Goal: Task Accomplishment & Management: Manage account settings

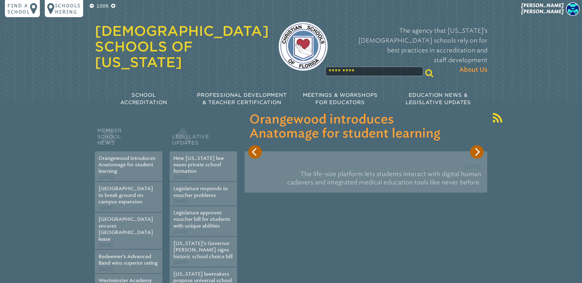
click at [557, 2] on div "100% Find a school Schools Hiring [PERSON_NAME] [PERSON_NAME] My Current Roles …" at bounding box center [291, 58] width 582 height 116
click at [559, 3] on span "[PERSON_NAME]" at bounding box center [542, 8] width 42 height 12
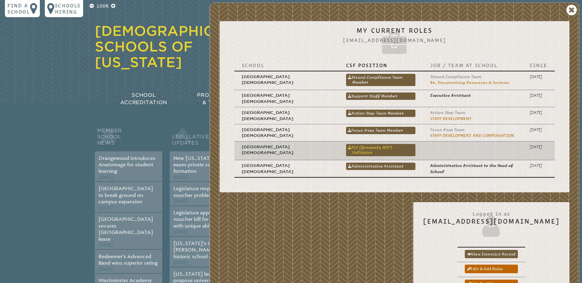
click at [388, 147] on link "PLC (formerly MIP) Validator" at bounding box center [380, 150] width 69 height 12
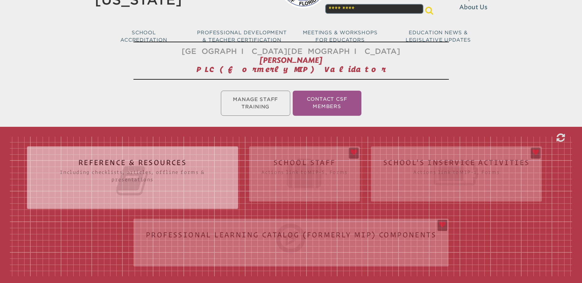
scroll to position [92, 0]
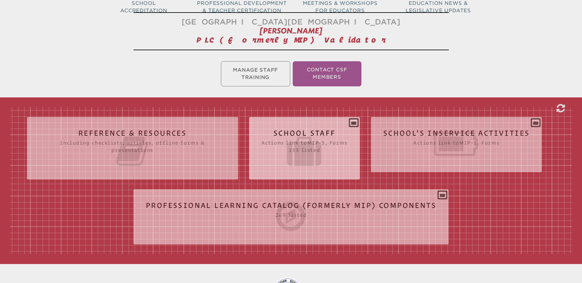
click at [313, 132] on h2 "School Staff Actions link to mip-5 , Forms 153 listed" at bounding box center [304, 148] width 86 height 39
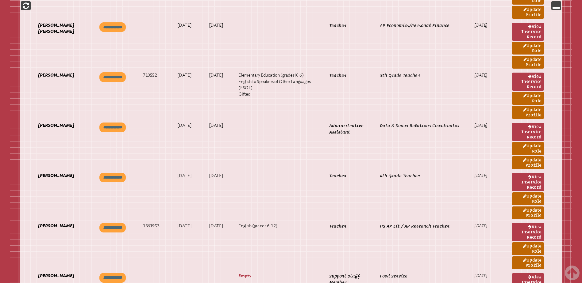
scroll to position [1043, 0]
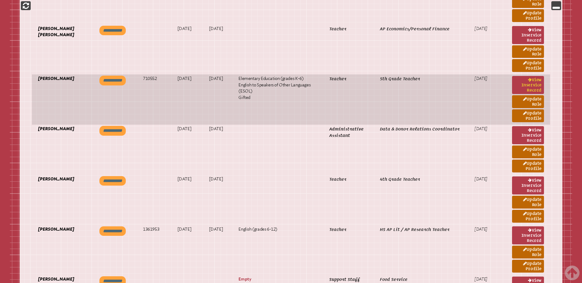
click at [525, 84] on link "View inservice record" at bounding box center [528, 85] width 32 height 18
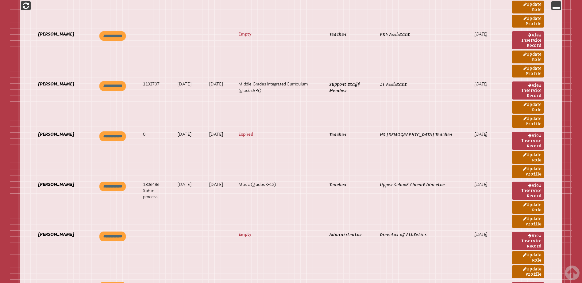
scroll to position [0, 0]
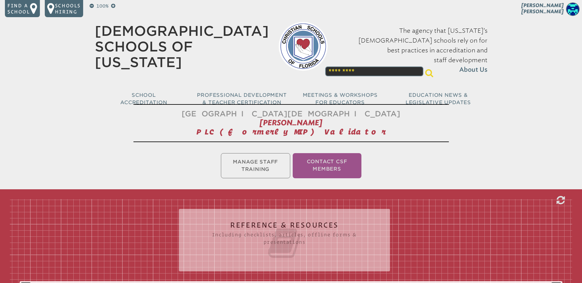
click at [558, 1] on div "100% Find a school Schools Hiring [PERSON_NAME] [PERSON_NAME] My Current Roles …" at bounding box center [291, 58] width 582 height 116
drag, startPoint x: 551, startPoint y: 10, endPoint x: 538, endPoint y: 14, distance: 14.0
click at [551, 10] on span "[PERSON_NAME]" at bounding box center [542, 8] width 42 height 12
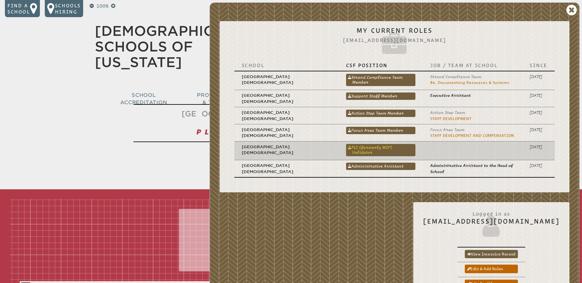
click at [376, 149] on link "PLC (formerly MIP) Validator" at bounding box center [380, 150] width 69 height 12
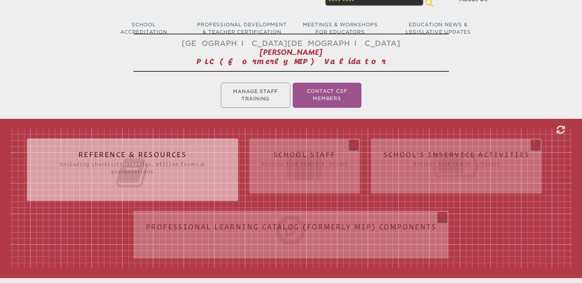
scroll to position [153, 0]
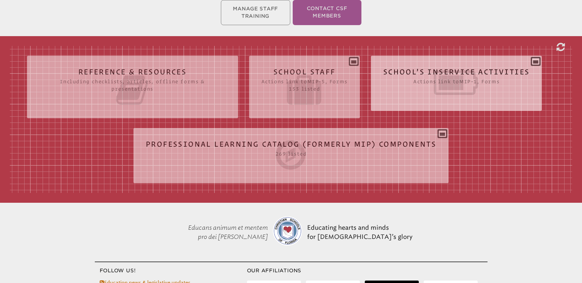
click at [409, 71] on icon at bounding box center [456, 83] width 147 height 34
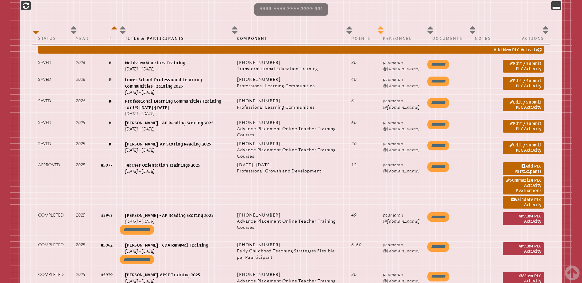
scroll to position [337, 0]
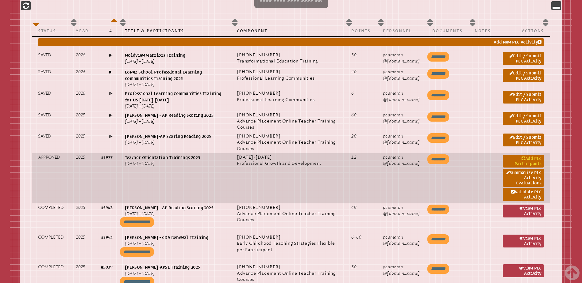
click at [533, 158] on link "Add PLC Participants" at bounding box center [523, 161] width 41 height 13
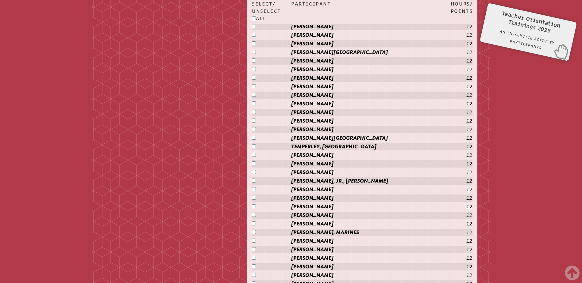
scroll to position [1574, 0]
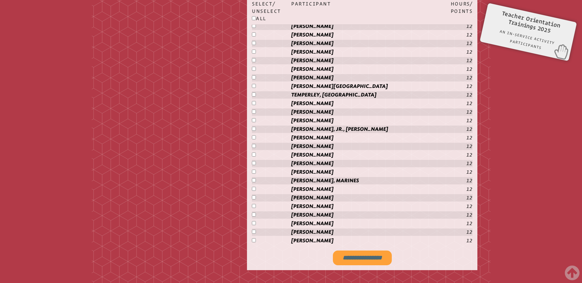
drag, startPoint x: 355, startPoint y: 257, endPoint x: 385, endPoint y: 167, distance: 94.4
click at [355, 257] on input "**********" at bounding box center [362, 258] width 59 height 15
type input "**********"
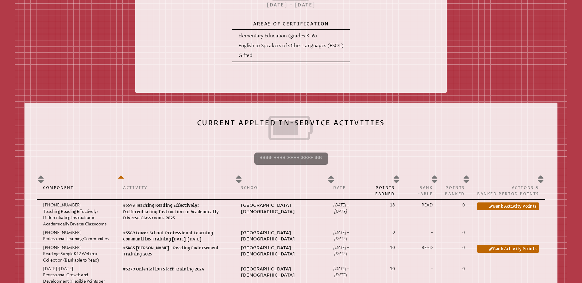
scroll to position [153, 0]
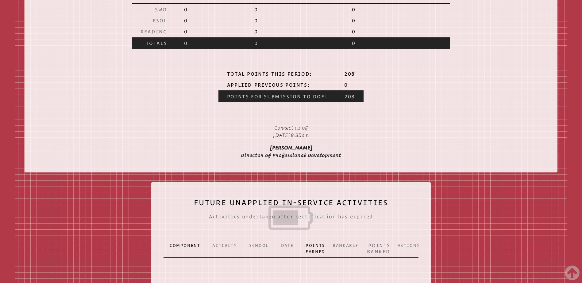
scroll to position [1073, 0]
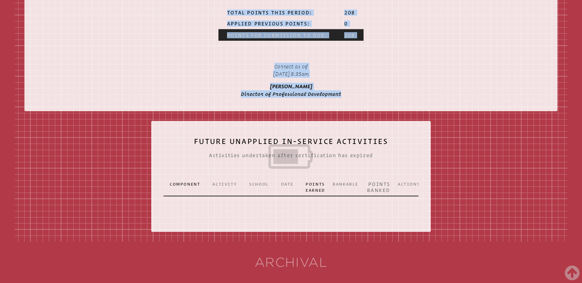
drag, startPoint x: 214, startPoint y: 90, endPoint x: 343, endPoint y: 116, distance: 131.8
copy div "Rewa Chisholm Teacher Inservice Record rchisholm@ccslancers.com Florida Departm…"
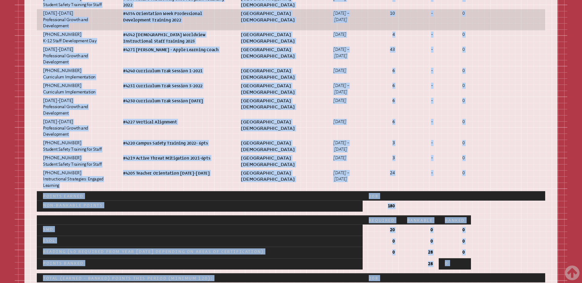
scroll to position [644, 0]
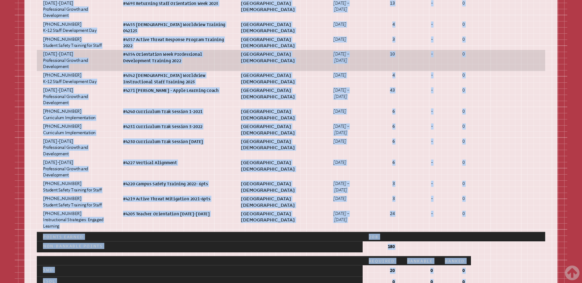
click at [209, 69] on td "04354 #4354 Orientation Week Professional Development Training 2022" at bounding box center [176, 60] width 118 height 21
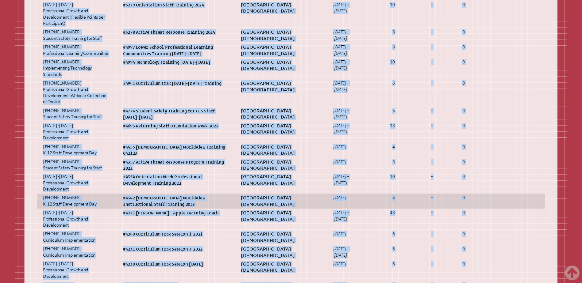
scroll to position [399, 0]
